Goal: Information Seeking & Learning: Check status

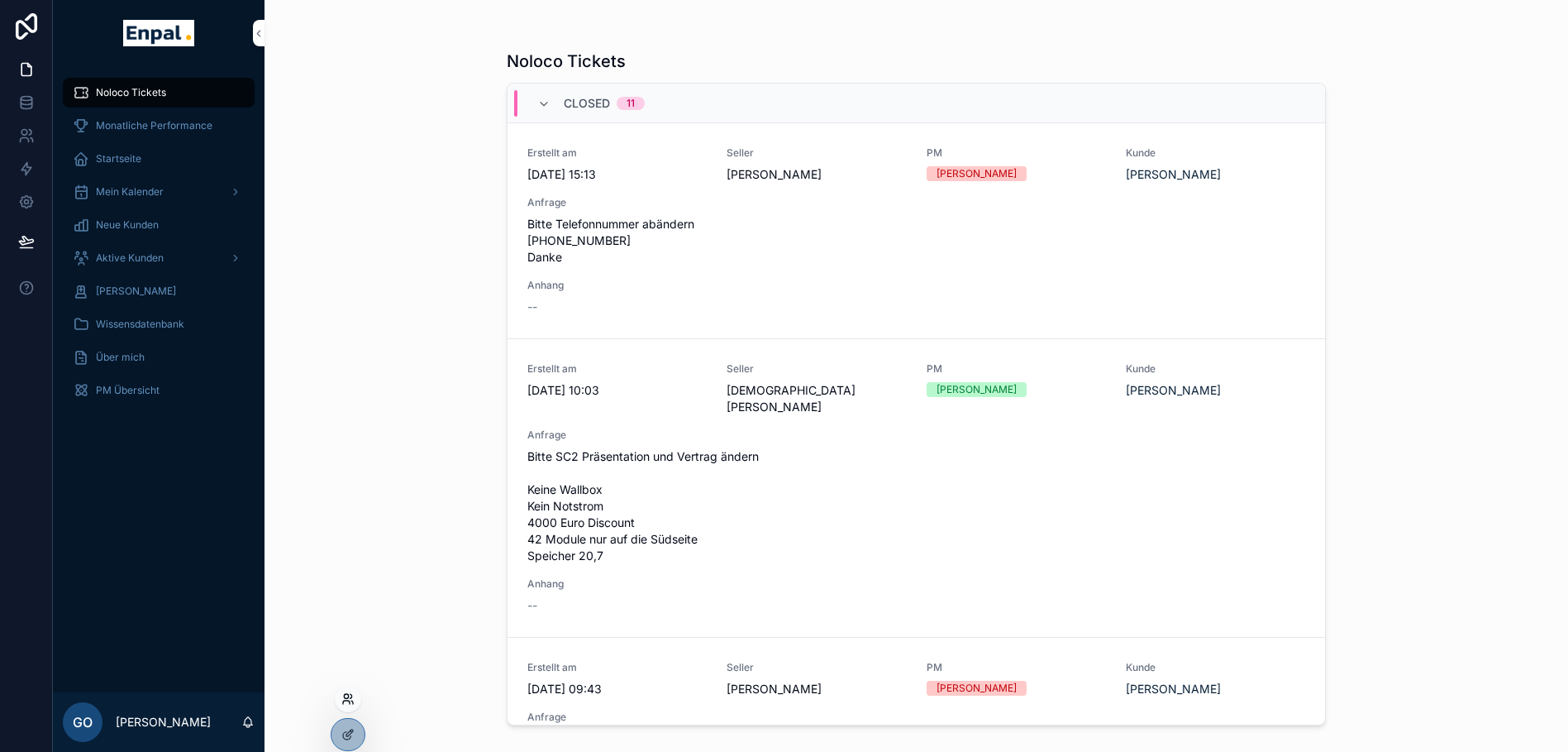
click at [345, 701] on icon at bounding box center [346, 702] width 7 height 3
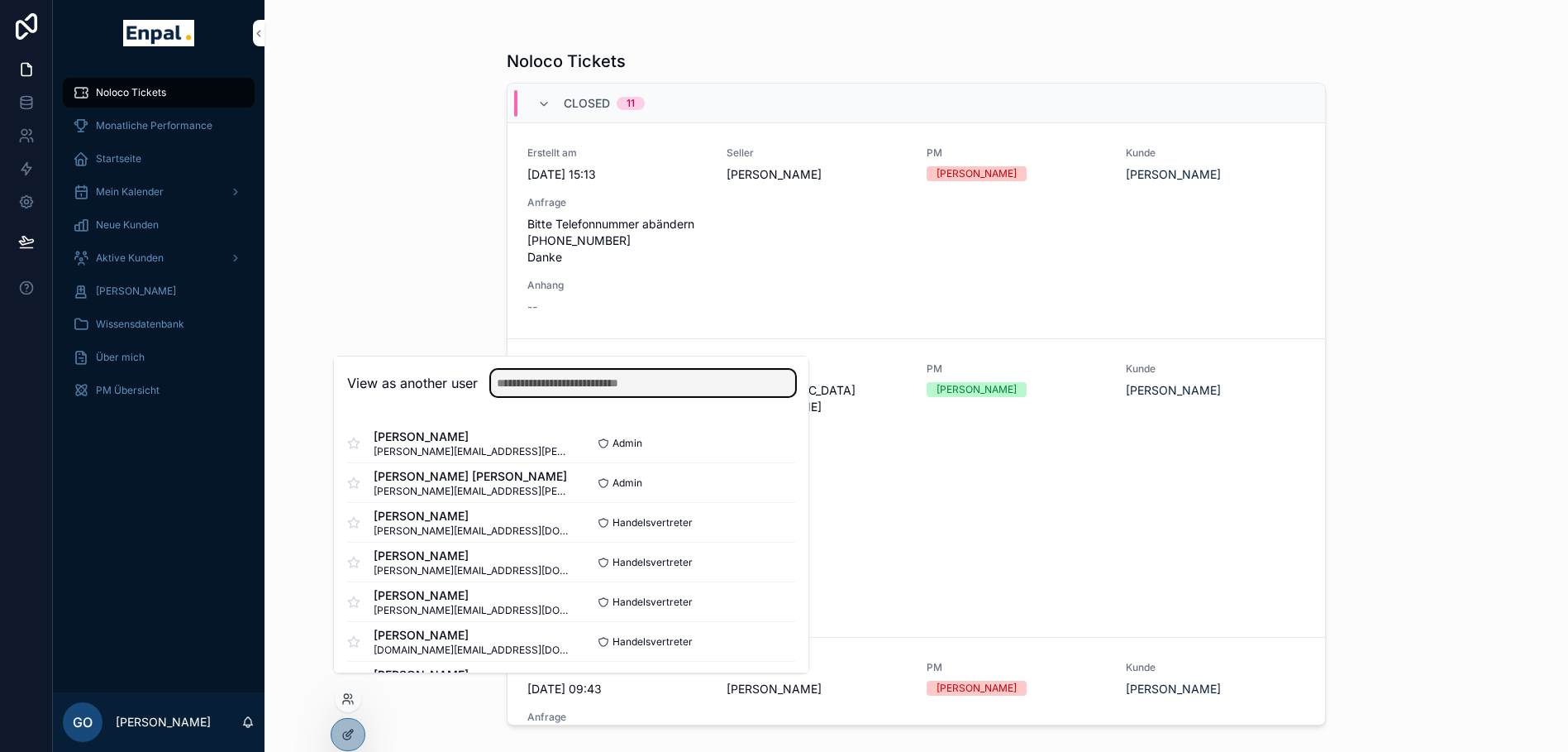
click at [547, 396] on input "text" at bounding box center [643, 382] width 305 height 27
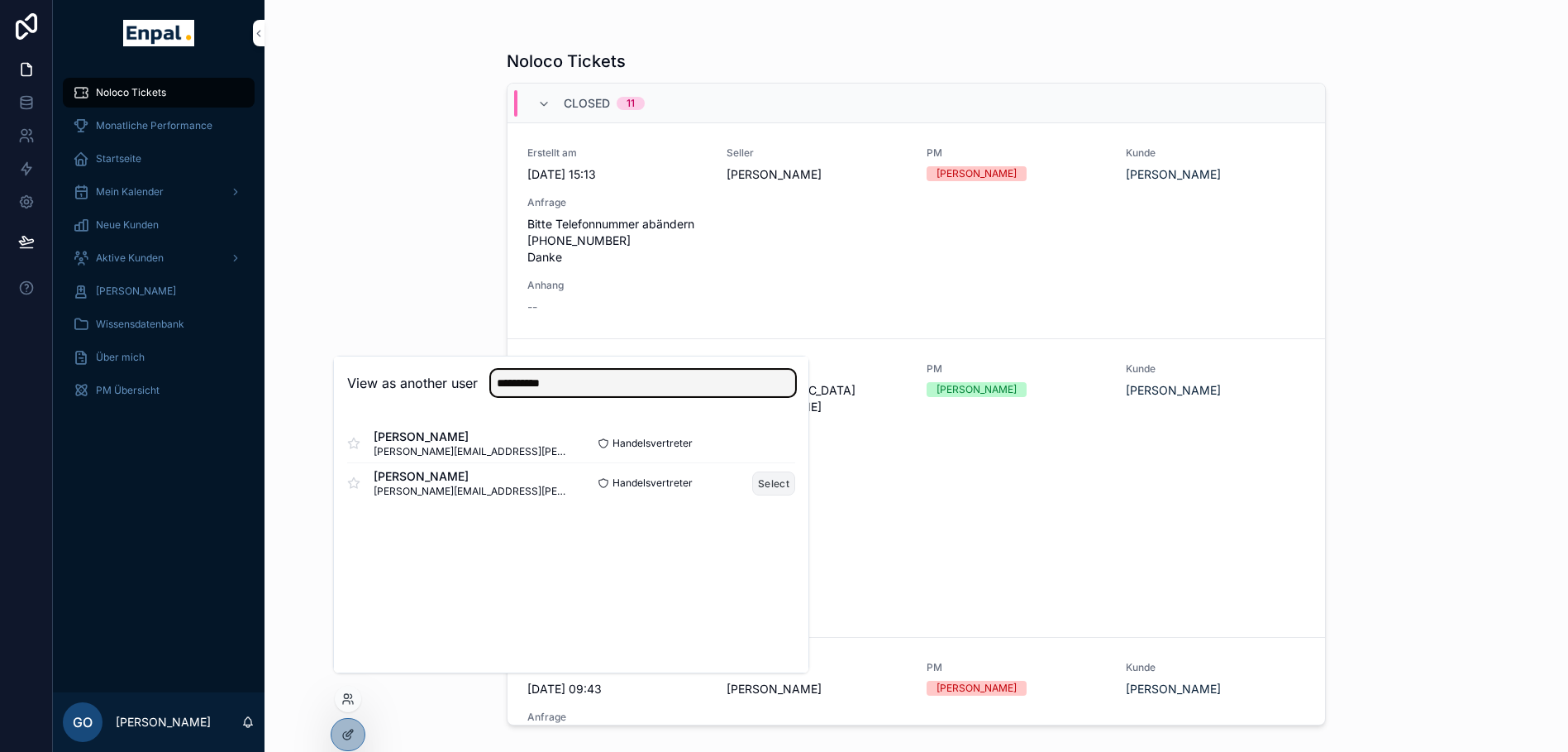
type input "**********"
click at [776, 495] on button "Select" at bounding box center [774, 483] width 43 height 24
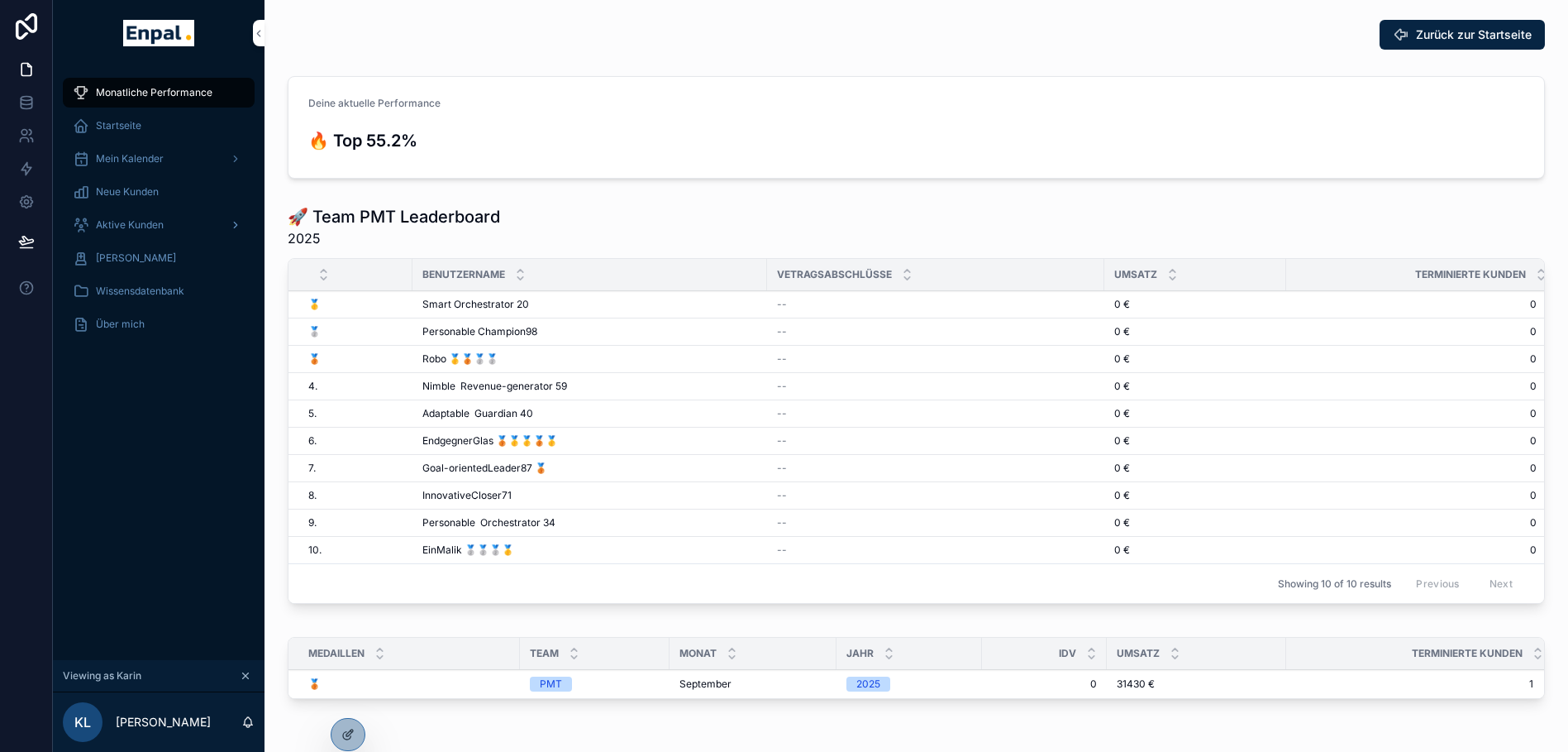
click at [172, 226] on div "Aktive Kunden" at bounding box center [159, 225] width 171 height 27
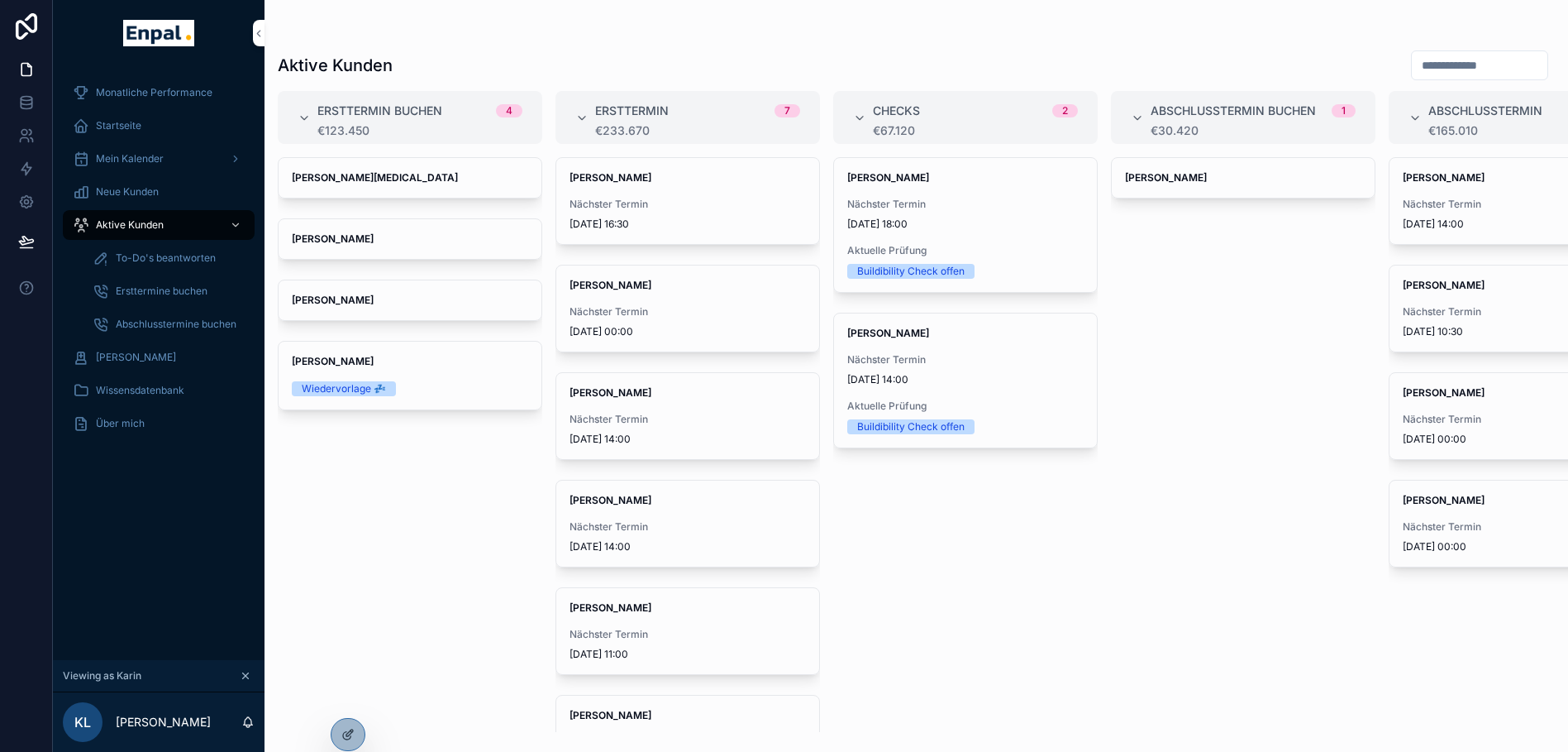
click at [1439, 62] on input "scrollable content" at bounding box center [1480, 65] width 136 height 23
paste input "**********"
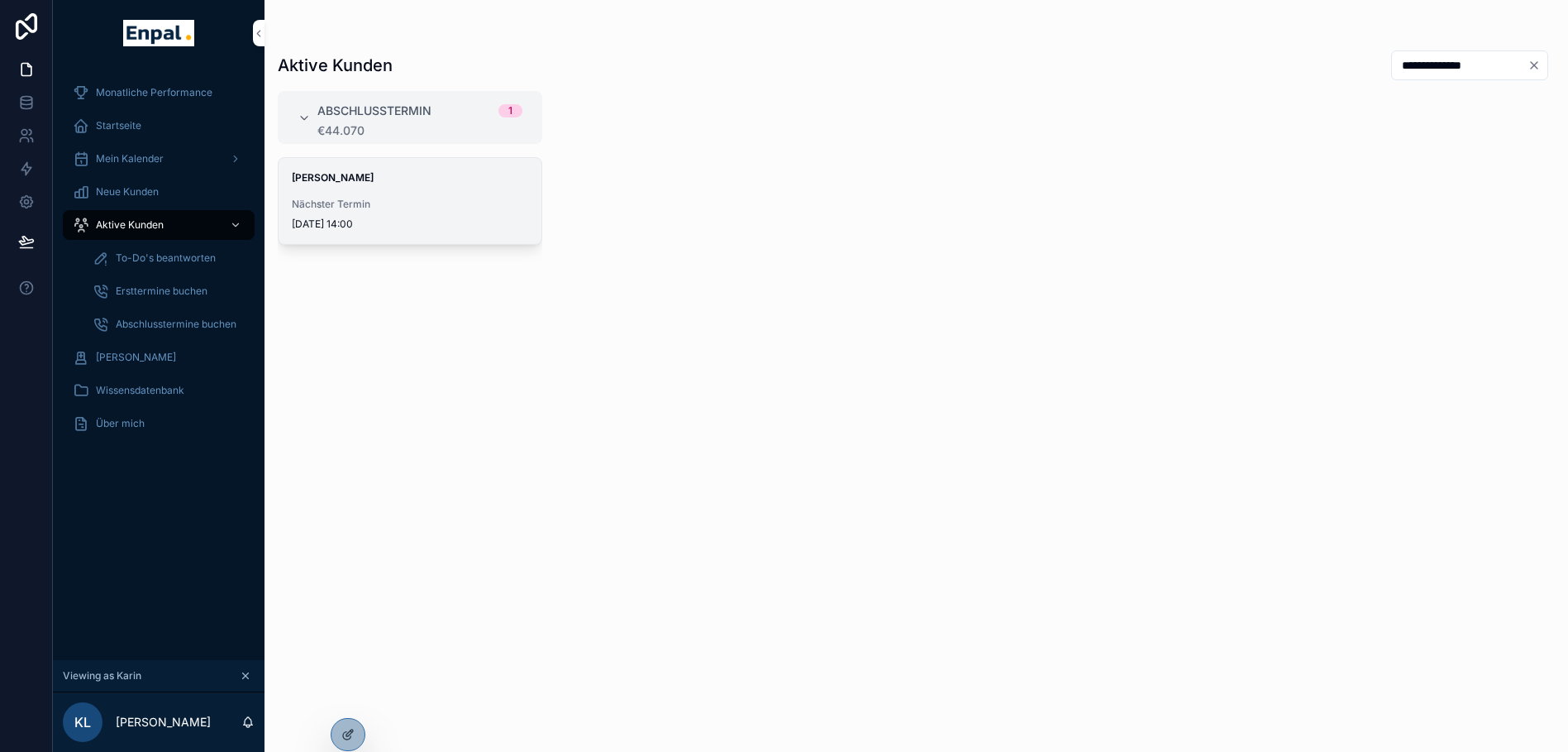
type input "**********"
click at [417, 224] on span "[DATE] 14:00" at bounding box center [410, 224] width 237 height 13
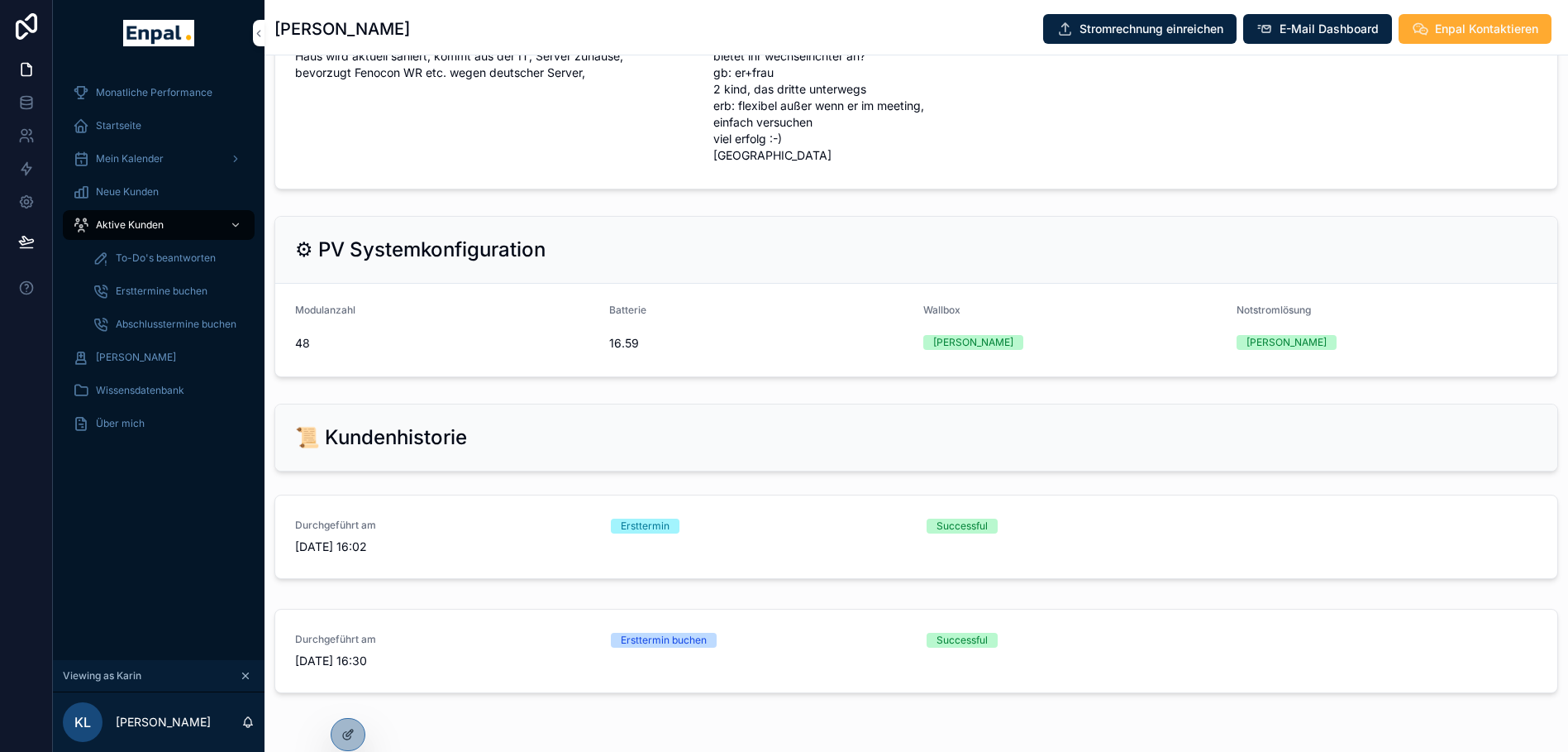
scroll to position [1984, 0]
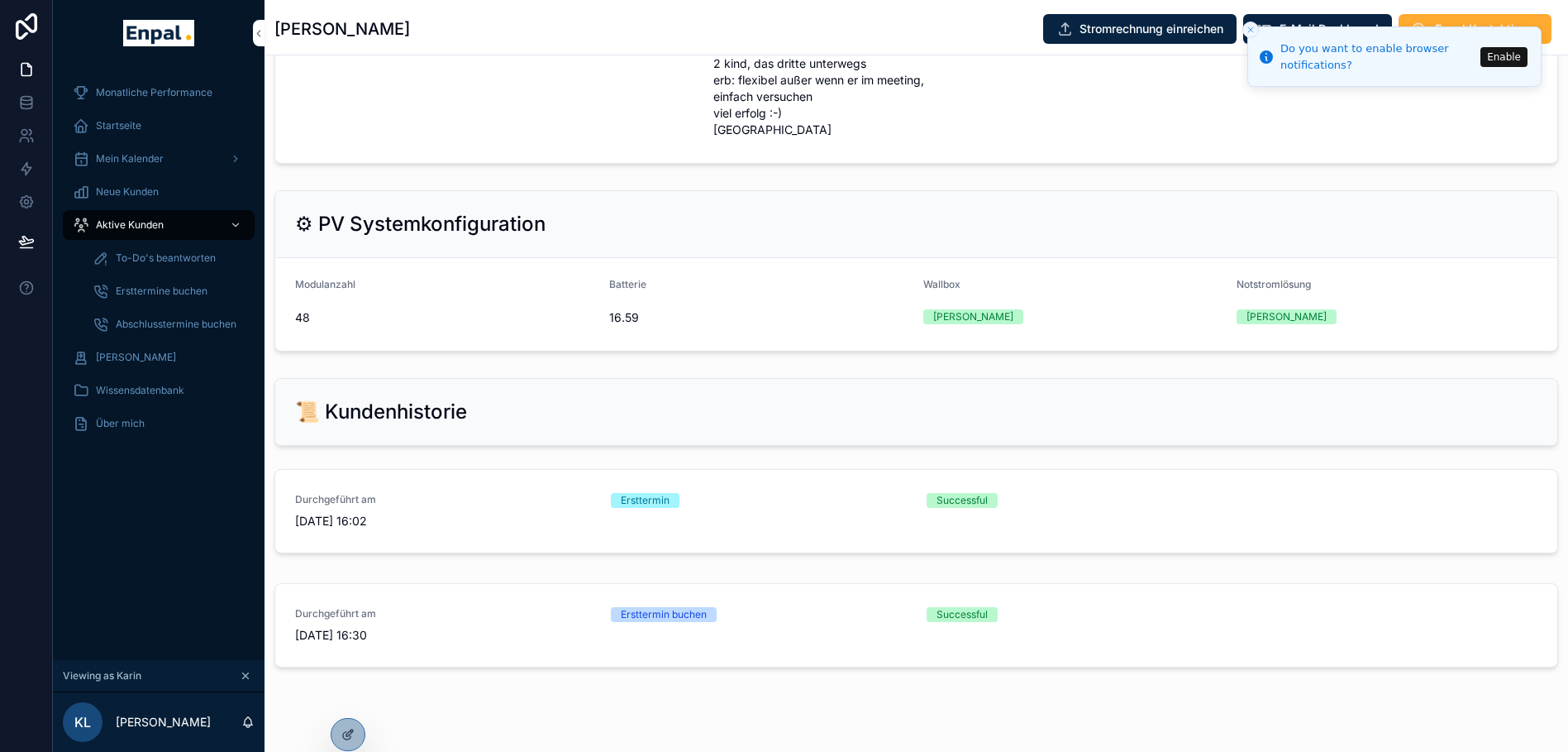
click at [612, 326] on span "16.59" at bounding box center [759, 317] width 301 height 17
drag, startPoint x: 612, startPoint y: 351, endPoint x: 641, endPoint y: 351, distance: 29.0
click at [641, 326] on span "16.59" at bounding box center [759, 317] width 301 height 17
click at [1249, 29] on icon "Close toast" at bounding box center [1251, 30] width 10 height 10
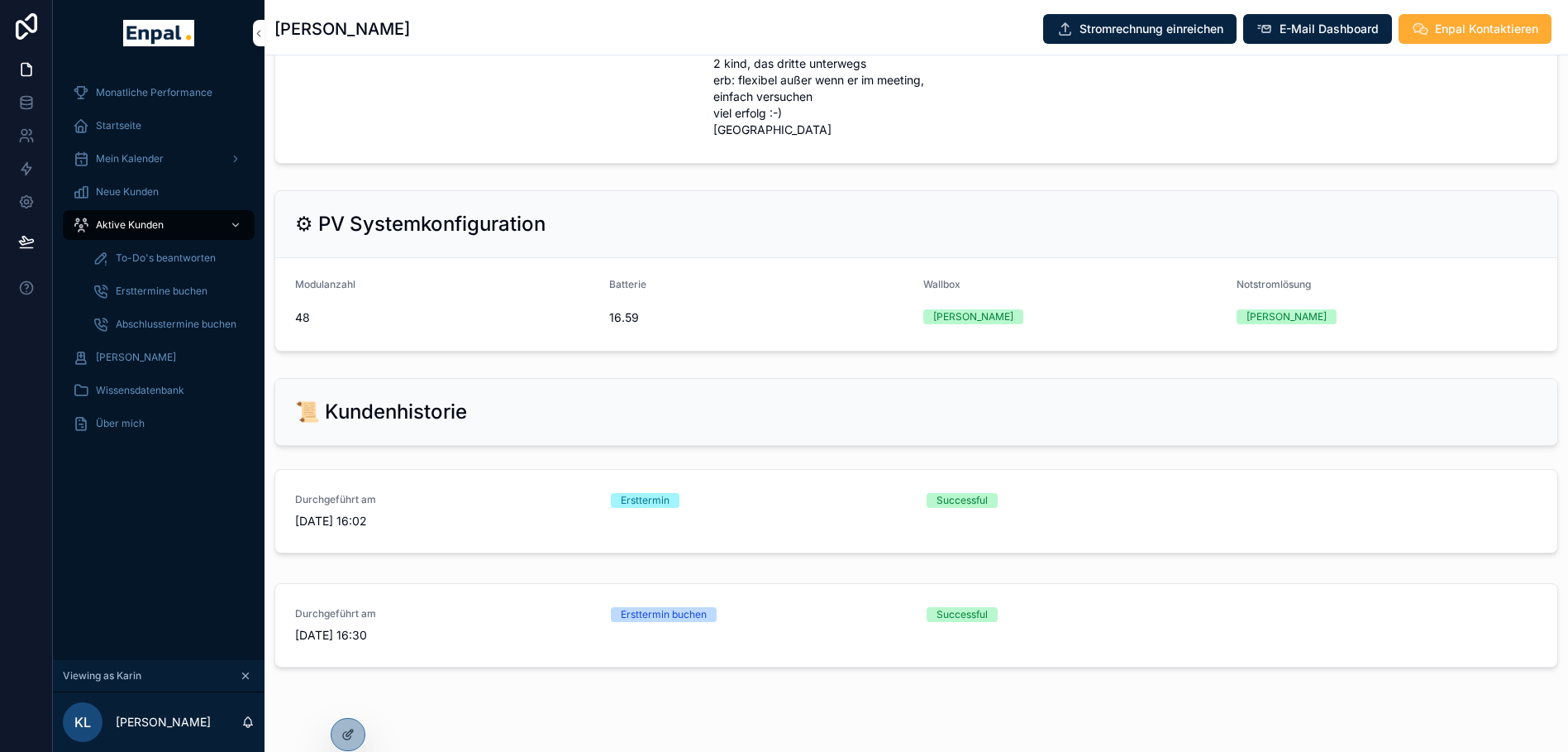
click at [583, 326] on span "48" at bounding box center [444, 317] width 301 height 17
click at [414, 238] on h2 "⚙ PV Systemkonfiguration" at bounding box center [420, 224] width 250 height 27
drag, startPoint x: 414, startPoint y: 244, endPoint x: 408, endPoint y: 331, distance: 87.2
click at [408, 331] on div "Modulanzahl 48" at bounding box center [444, 305] width 301 height 53
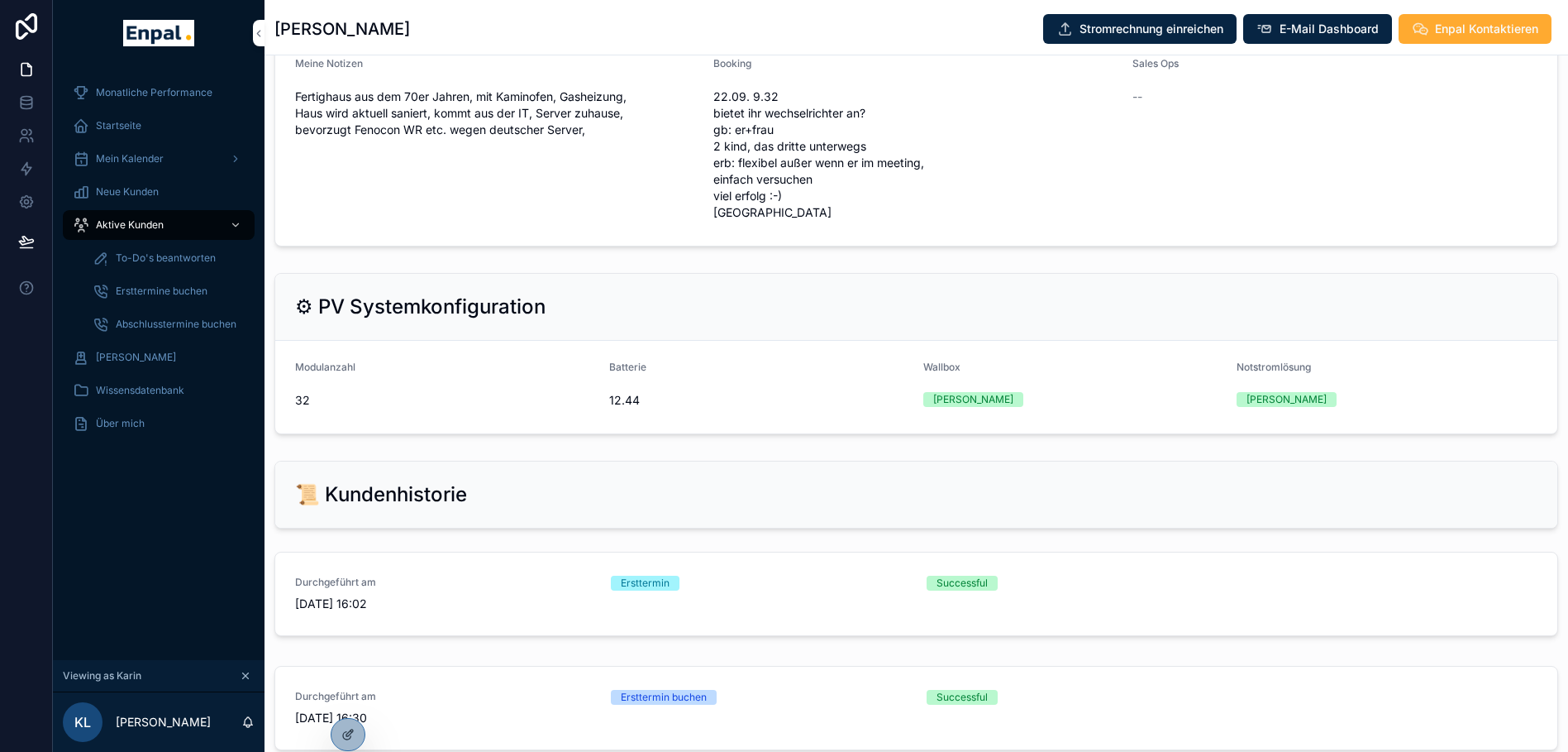
scroll to position [2040, 0]
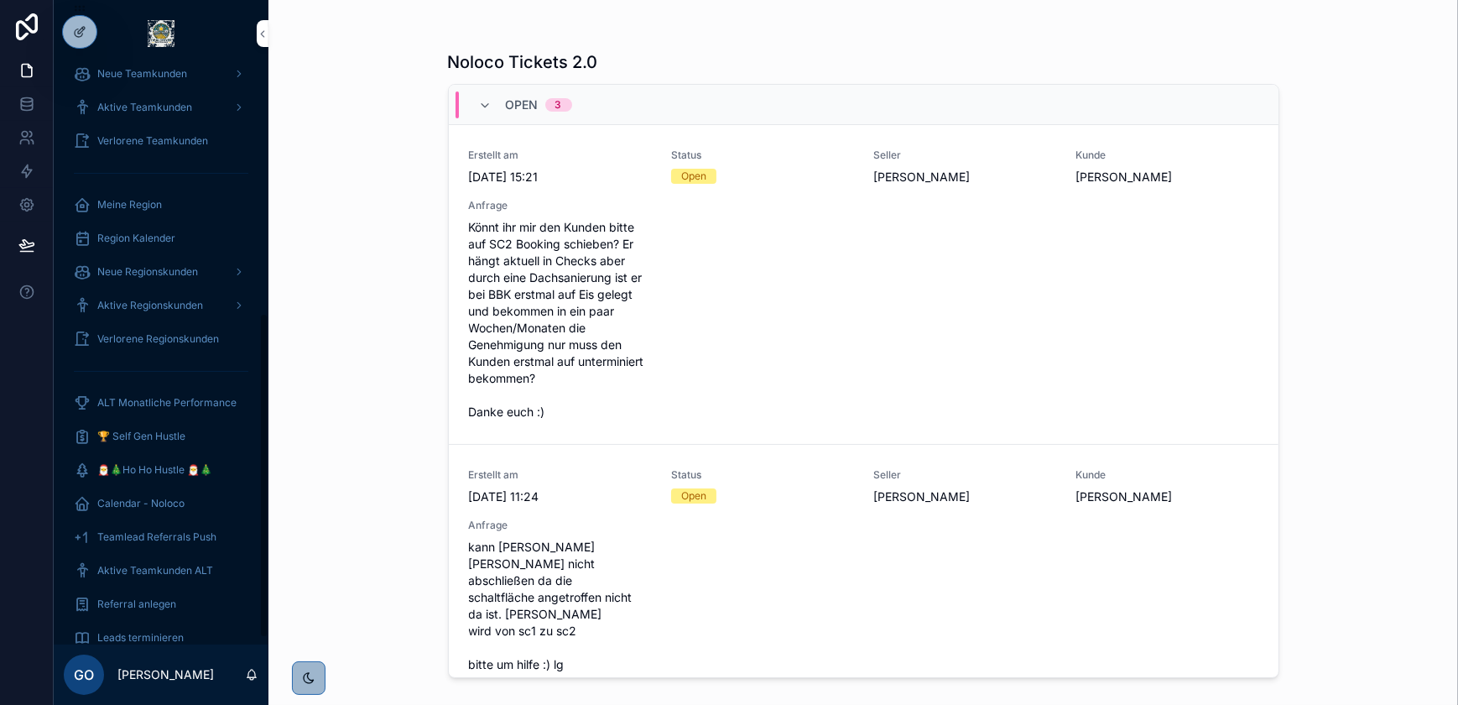
scroll to position [448, 0]
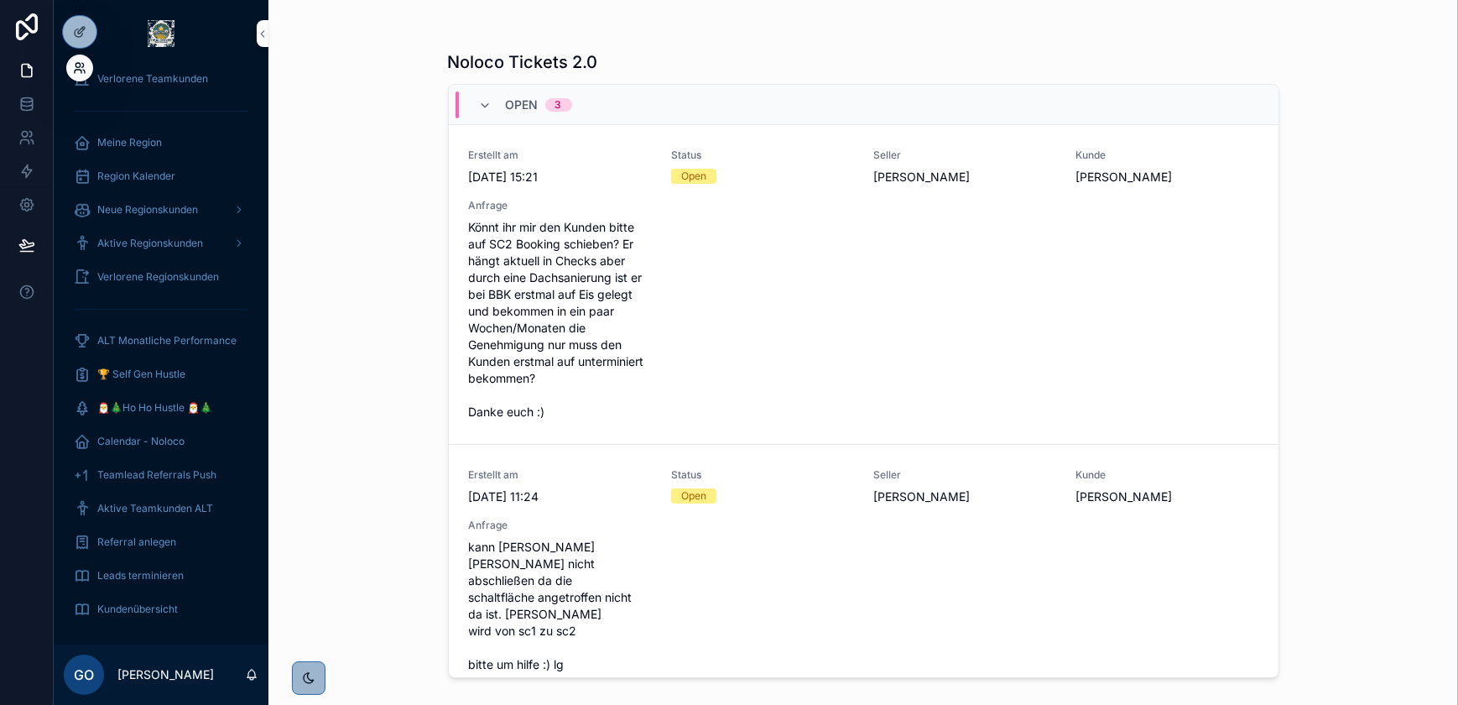
click at [85, 69] on icon at bounding box center [79, 67] width 13 height 13
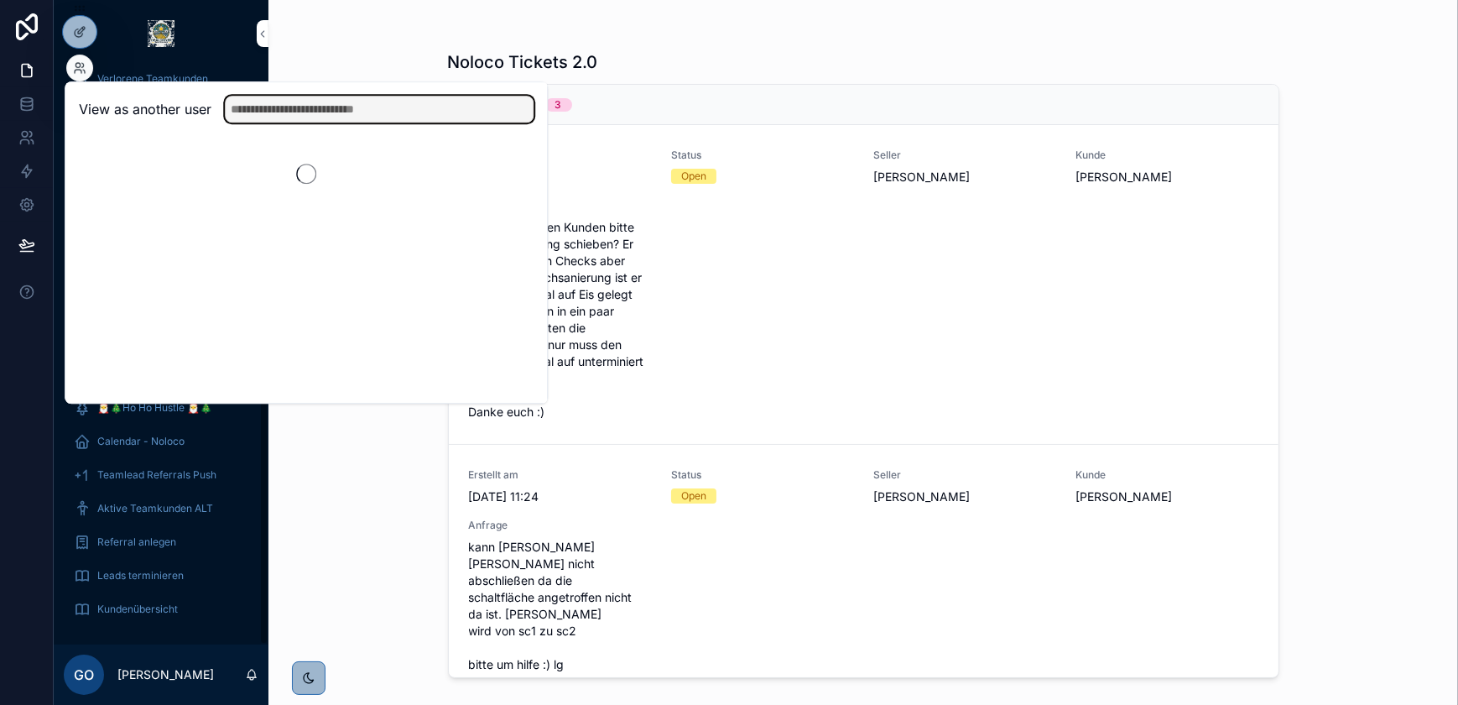
click at [249, 106] on input "text" at bounding box center [379, 109] width 309 height 27
type input "******"
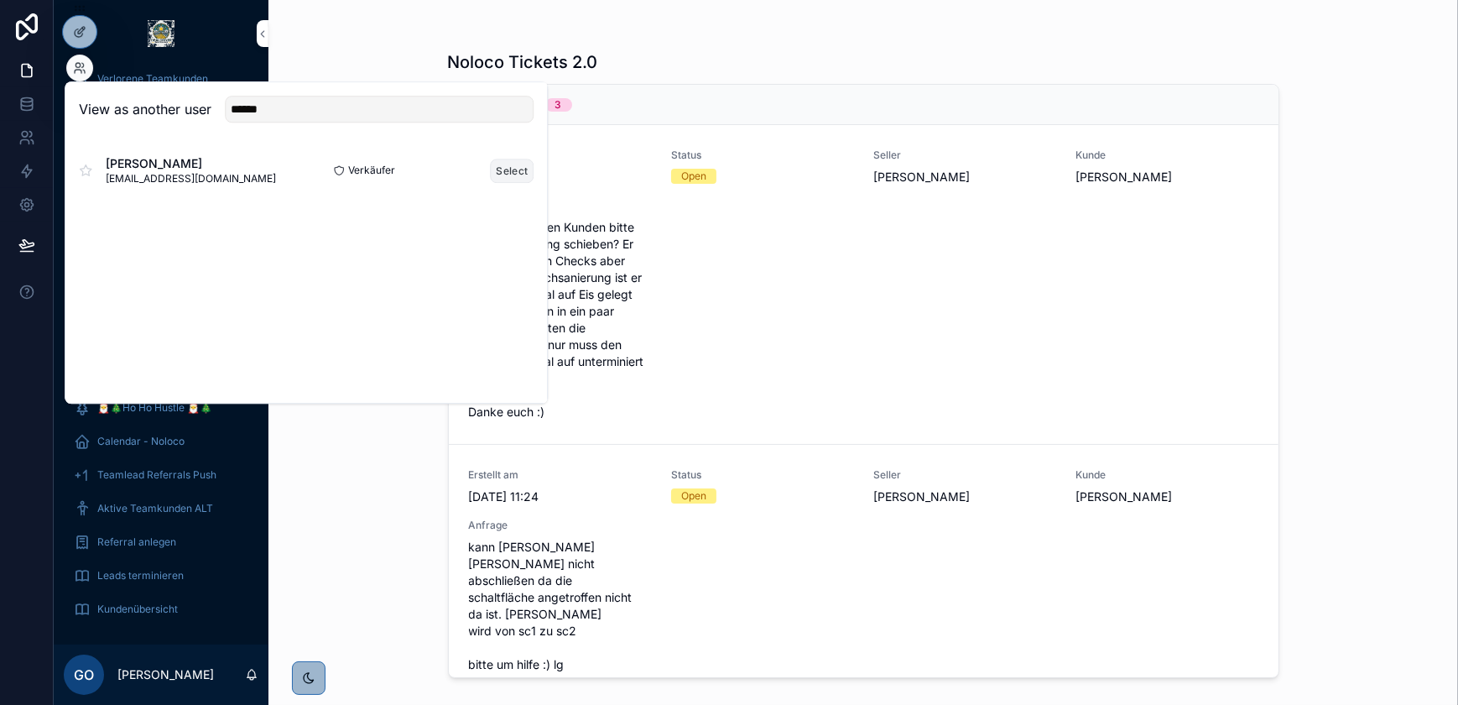
click at [500, 162] on button "Select" at bounding box center [512, 171] width 44 height 24
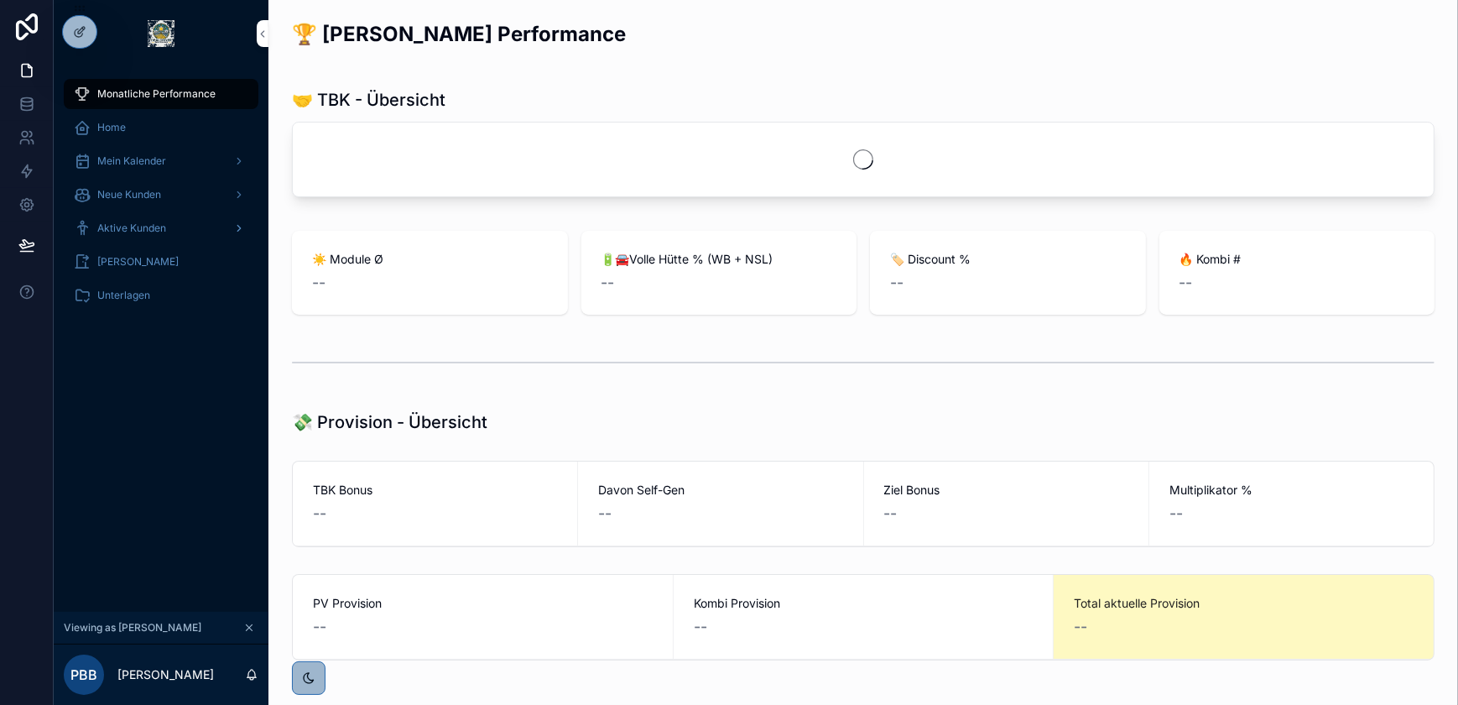
click at [151, 222] on span "Aktive Kunden" at bounding box center [131, 227] width 69 height 13
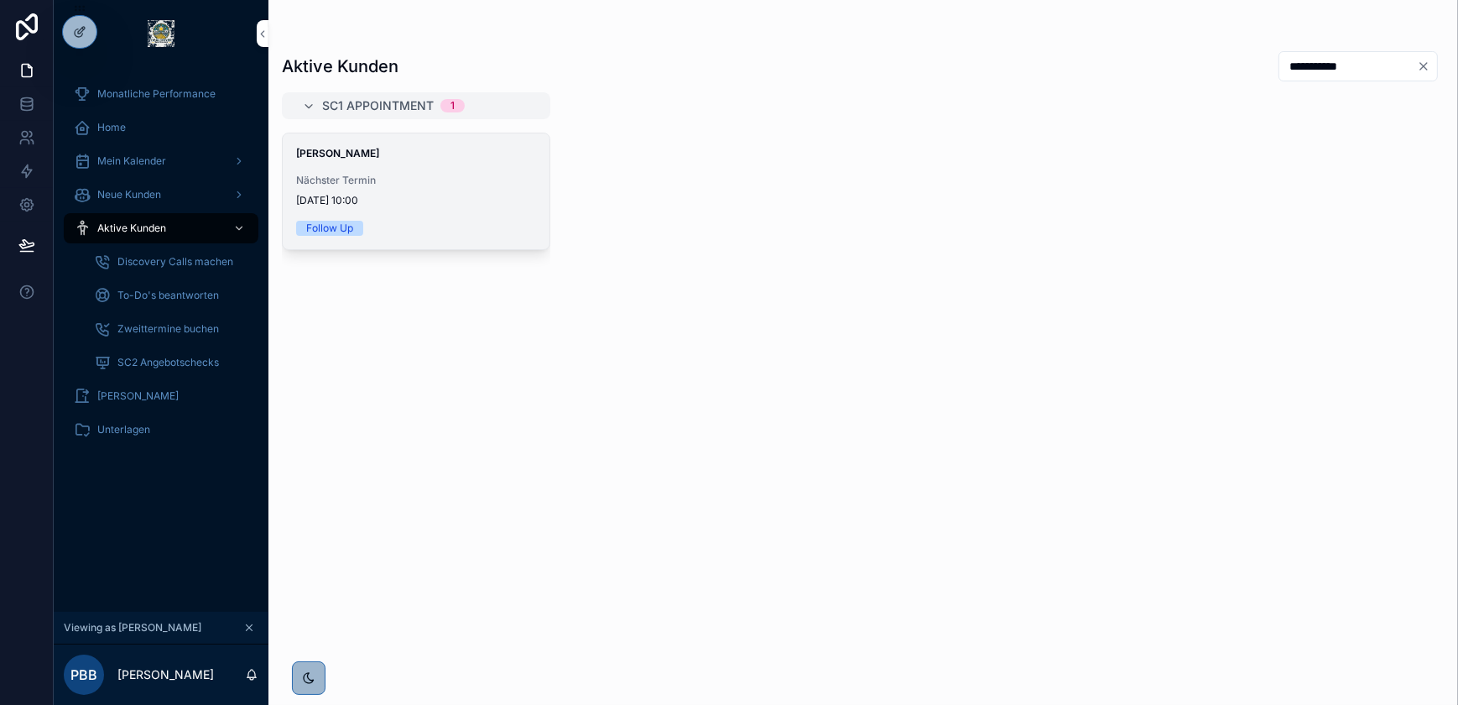
type input "**********"
click at [449, 192] on div "Nächster Termin [DATE] 10:00" at bounding box center [416, 191] width 240 height 34
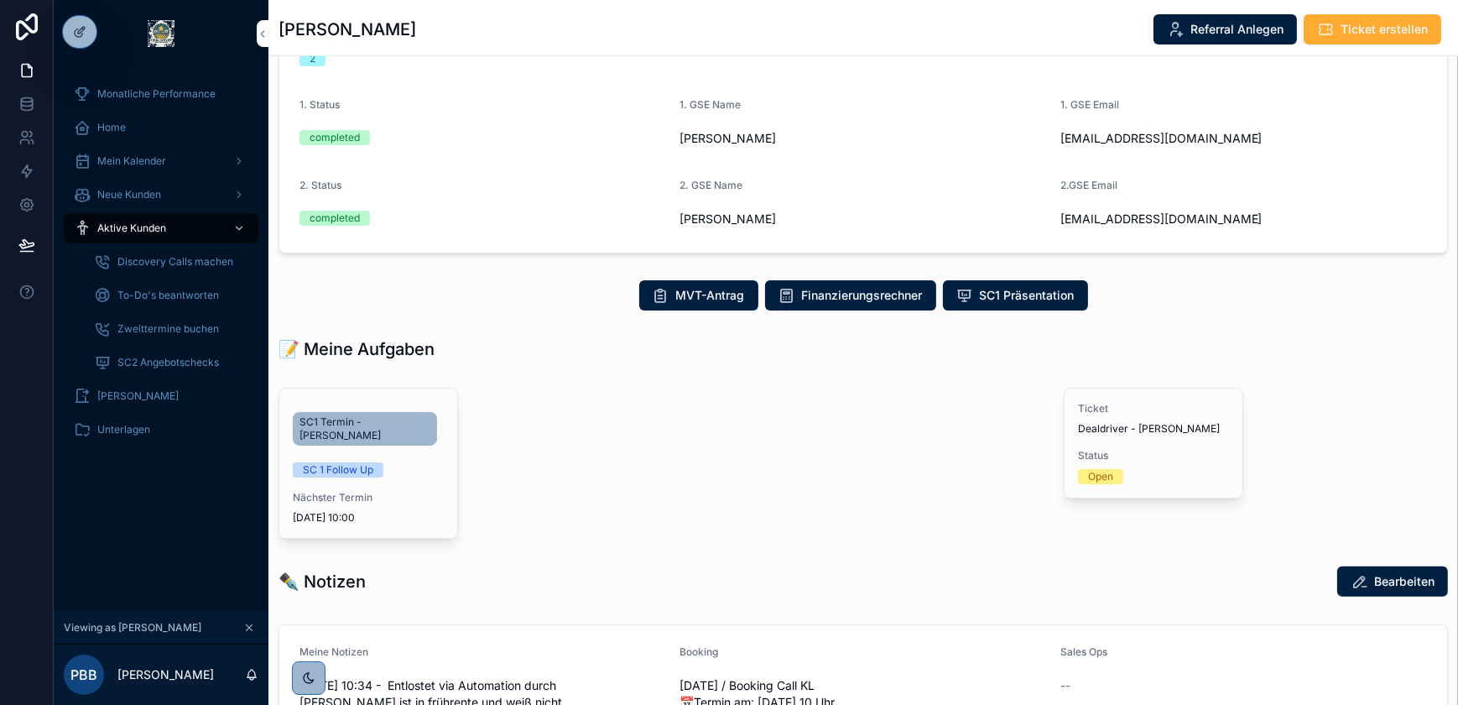
scroll to position [534, 0]
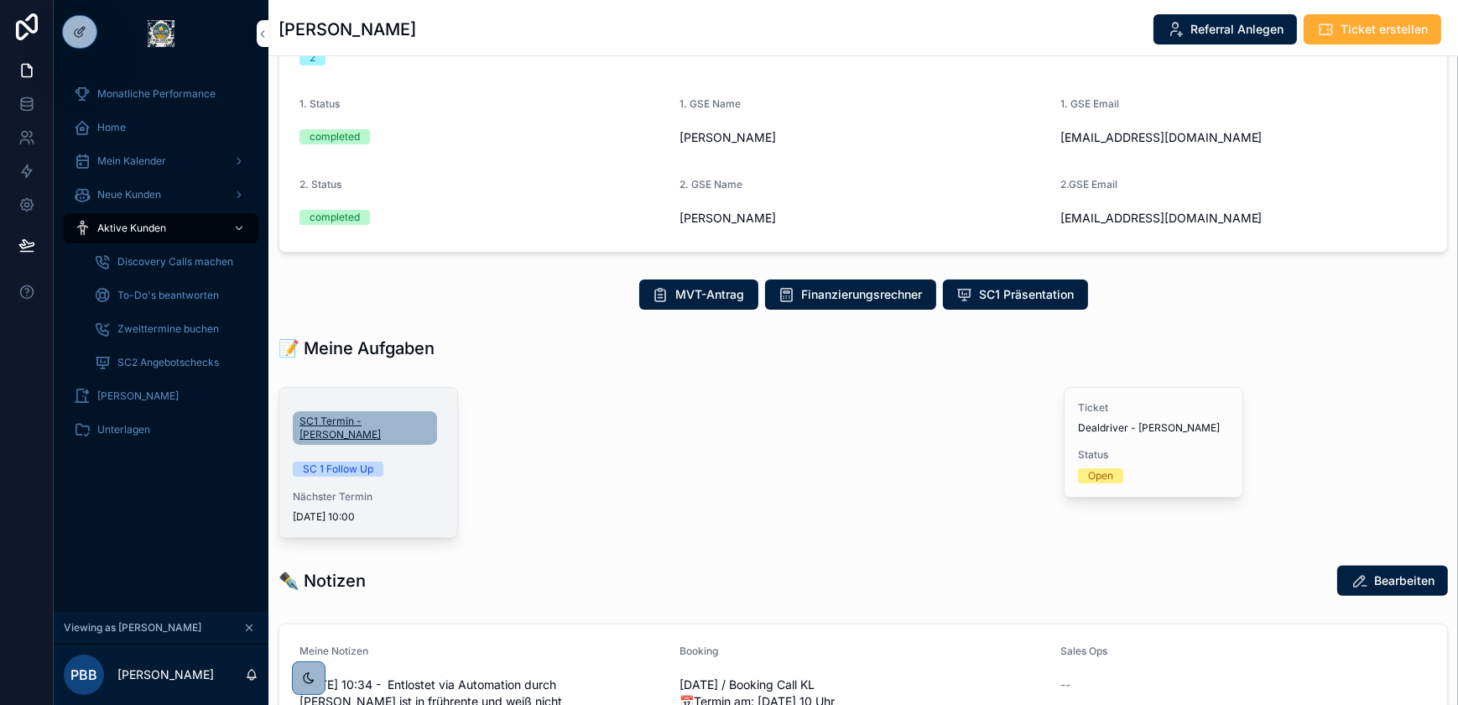
click at [385, 419] on span "SC1 Termin - [PERSON_NAME]" at bounding box center [364, 427] width 131 height 27
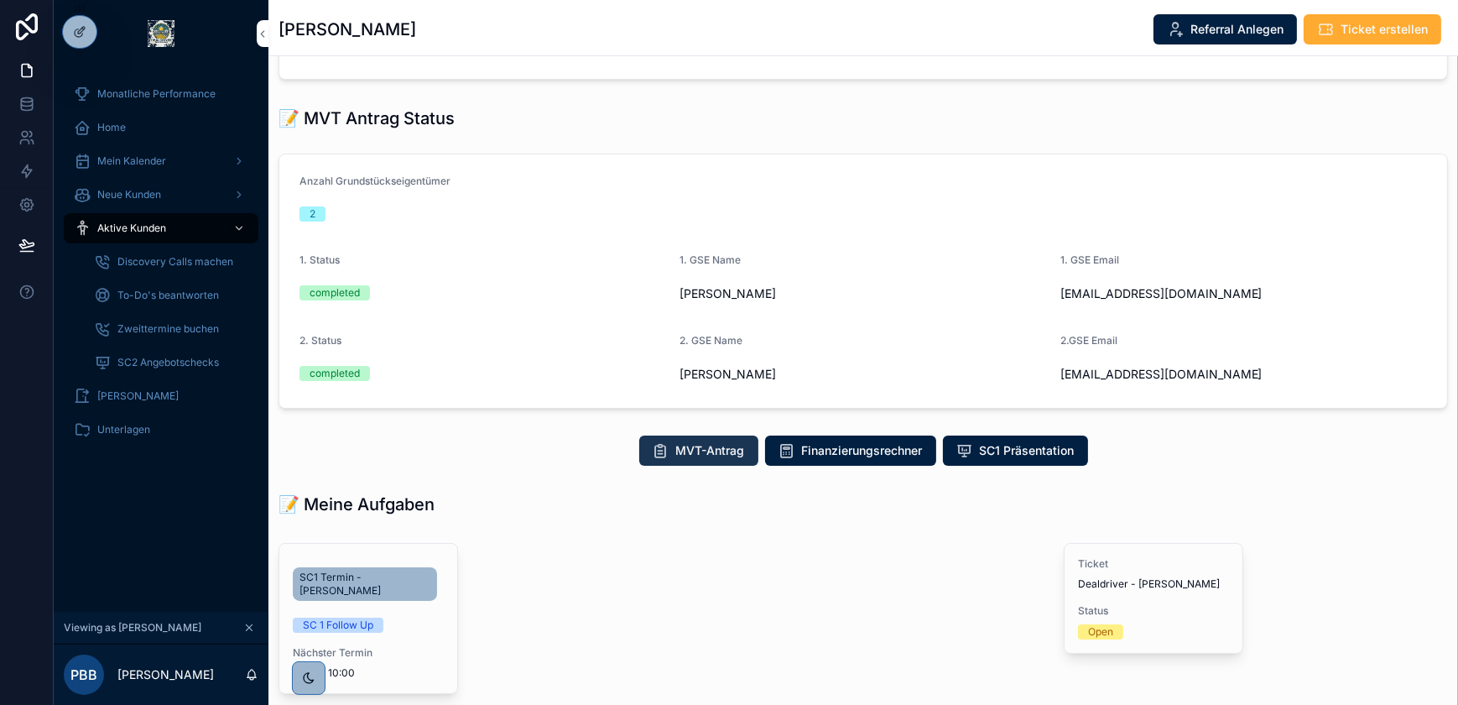
scroll to position [381, 0]
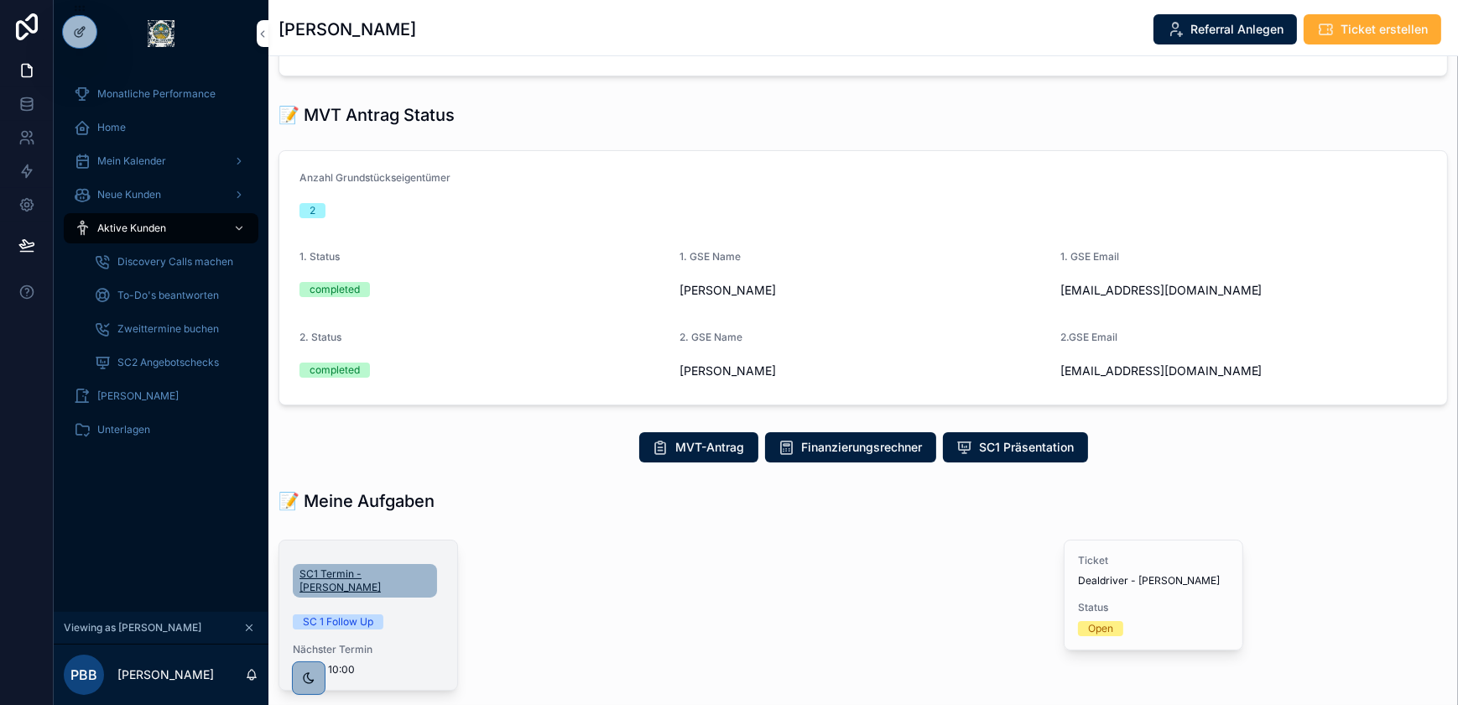
click at [354, 576] on span "SC1 Termin - [PERSON_NAME]" at bounding box center [364, 580] width 131 height 27
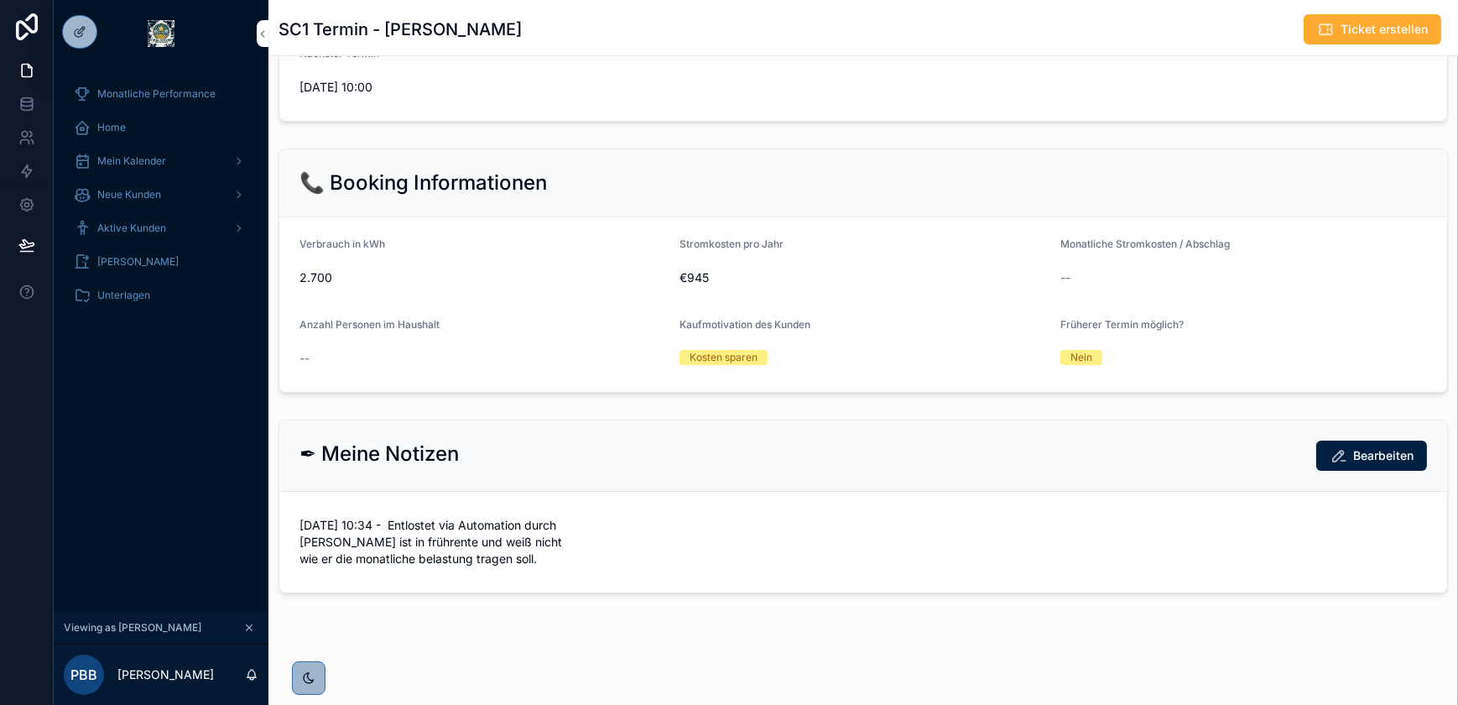
scroll to position [503, 0]
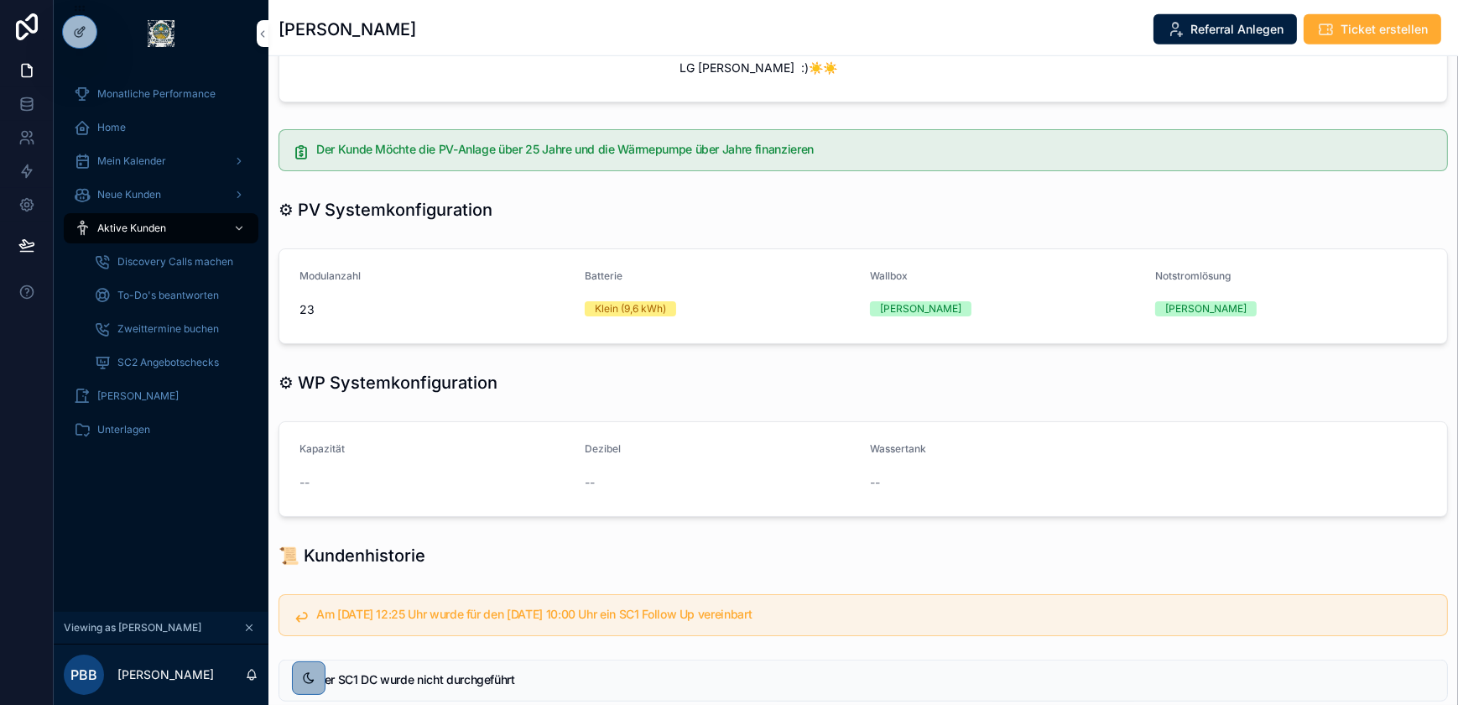
scroll to position [1513, 0]
